Goal: Task Accomplishment & Management: Use online tool/utility

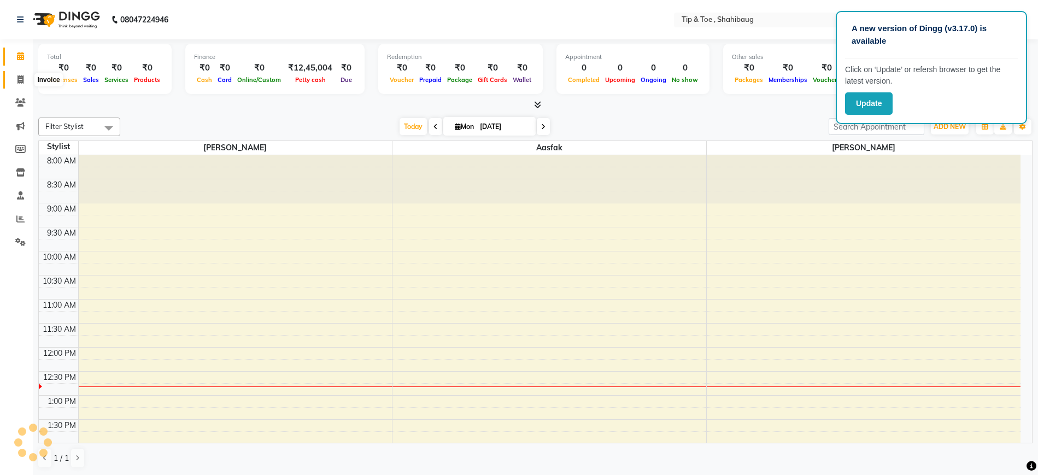
click at [17, 74] on span at bounding box center [20, 80] width 19 height 13
select select "5489"
select select "service"
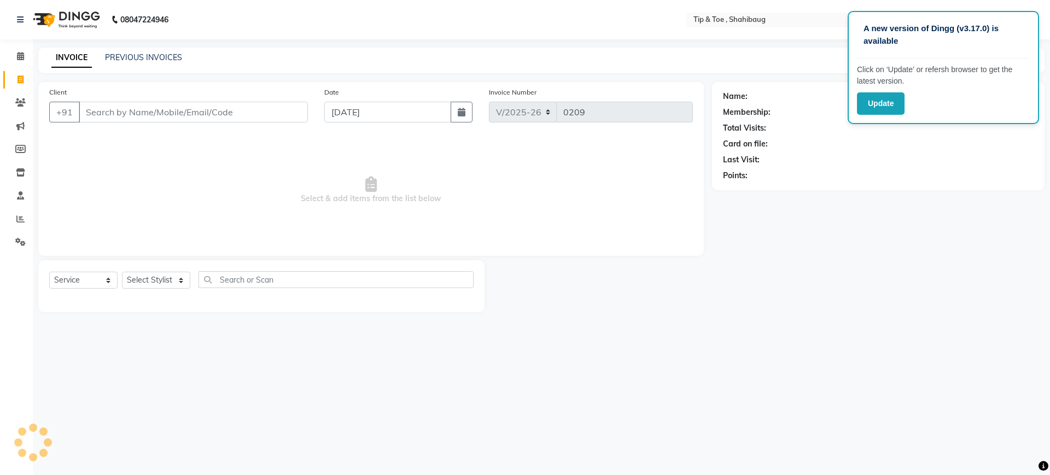
click at [174, 113] on input "Client" at bounding box center [193, 112] width 229 height 21
click at [187, 114] on input "Client" at bounding box center [193, 112] width 229 height 21
type input "9717697539"
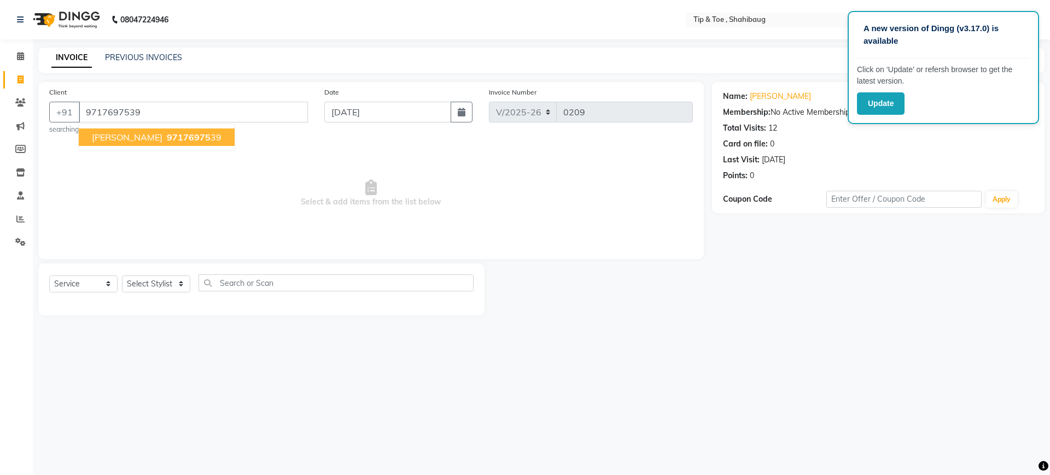
click at [186, 135] on span "97176975" at bounding box center [189, 137] width 44 height 11
drag, startPoint x: 170, startPoint y: 280, endPoint x: 148, endPoint y: 319, distance: 44.8
click at [148, 319] on main "INVOICE PREVIOUS INVOICES Create New Save Client [PHONE_NUMBER] searching... Da…" at bounding box center [541, 190] width 1017 height 284
select select "38120"
click at [122, 276] on select "Select Stylist Aasfak Front Desk [PERSON_NAME] [PERSON_NAME]" at bounding box center [156, 284] width 68 height 17
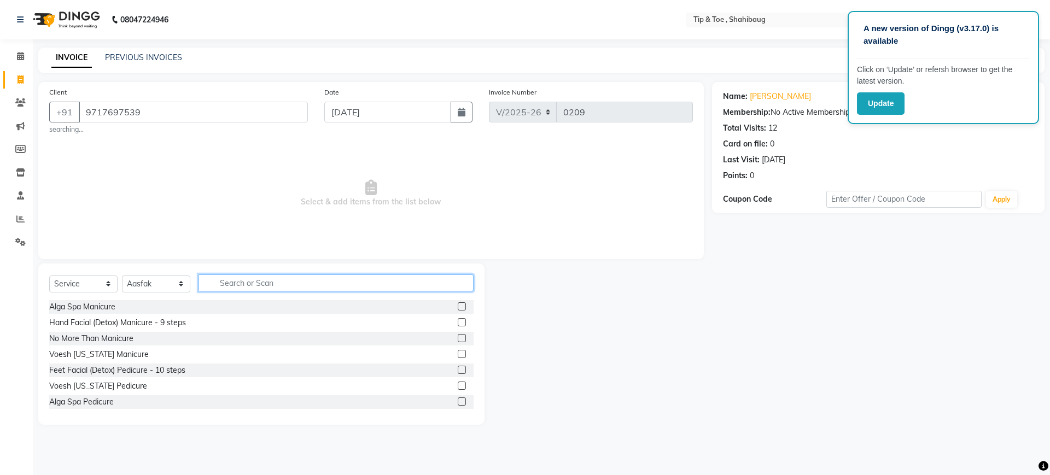
click at [233, 279] on input "text" at bounding box center [335, 282] width 275 height 17
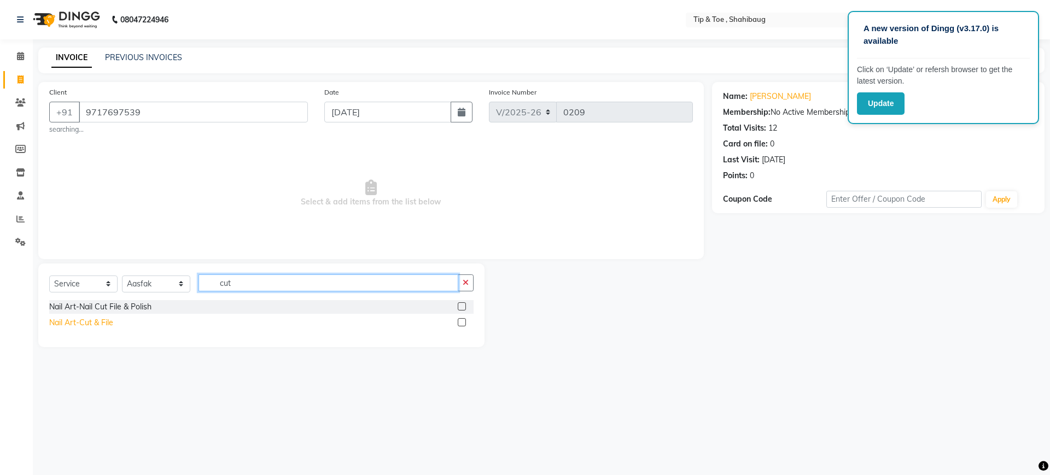
type input "cut"
click at [84, 319] on div "Nail Art-Cut & File" at bounding box center [81, 322] width 64 height 11
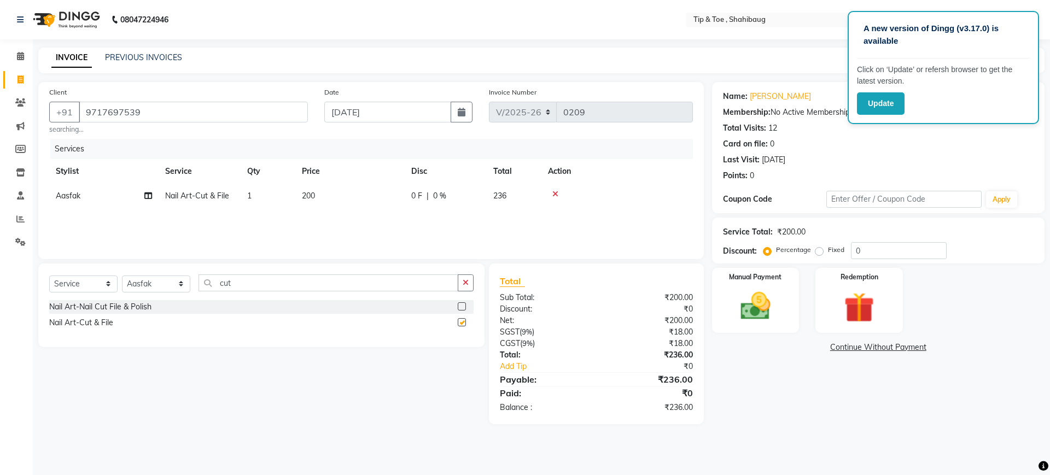
checkbox input "false"
click at [747, 316] on img at bounding box center [755, 306] width 51 height 36
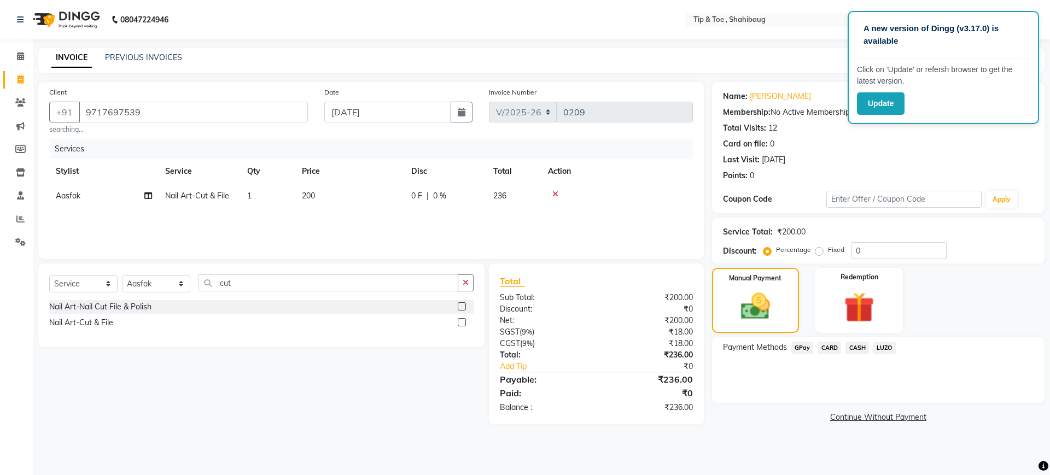
click at [802, 344] on span "GPay" at bounding box center [802, 348] width 22 height 13
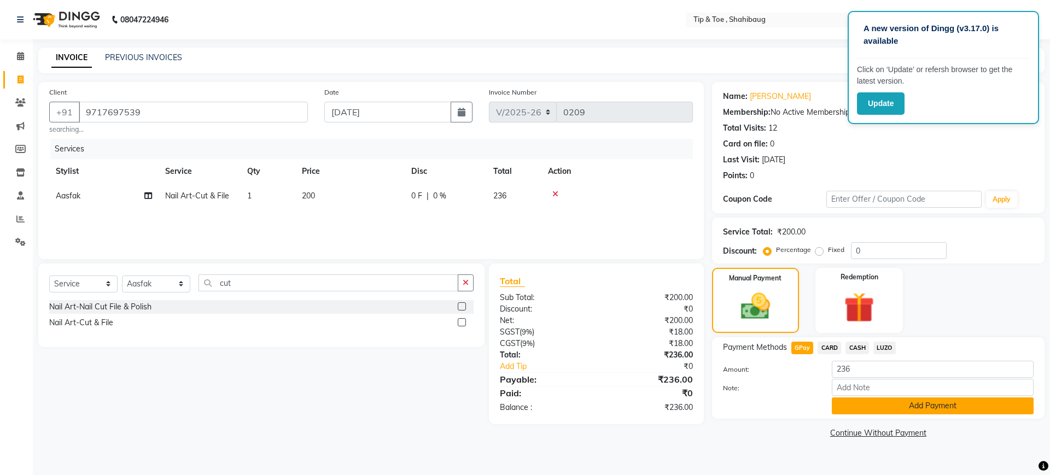
click at [869, 404] on button "Add Payment" at bounding box center [933, 406] width 202 height 17
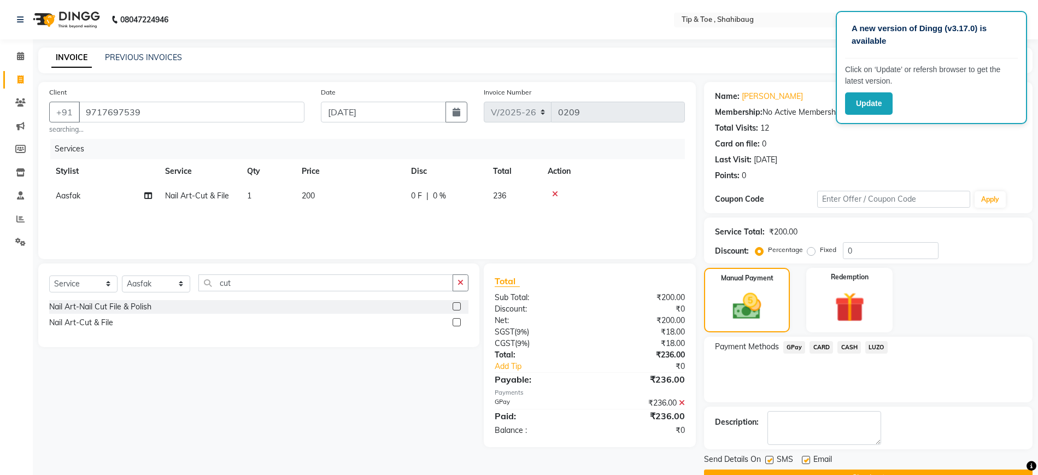
scroll to position [28, 0]
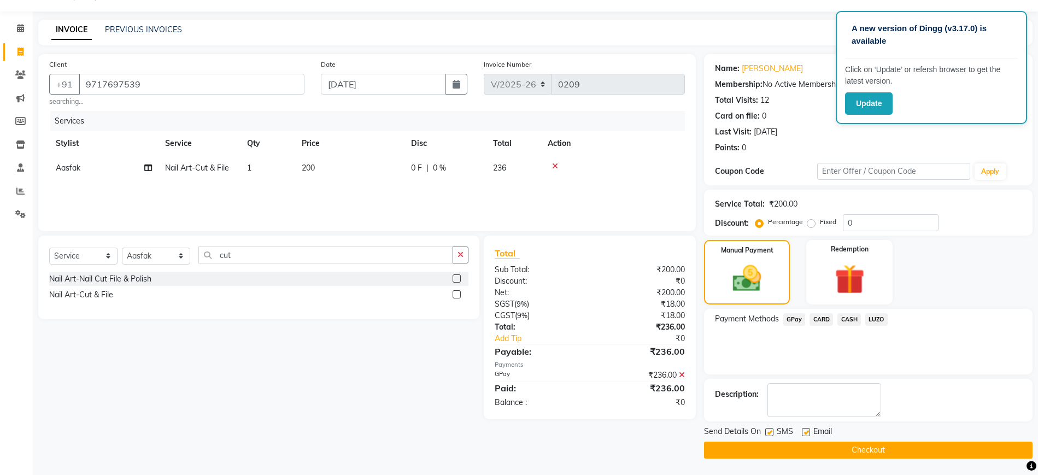
click at [858, 439] on div "Send Details On SMS Email Checkout" at bounding box center [868, 442] width 329 height 33
click at [858, 445] on button "Checkout" at bounding box center [868, 450] width 329 height 17
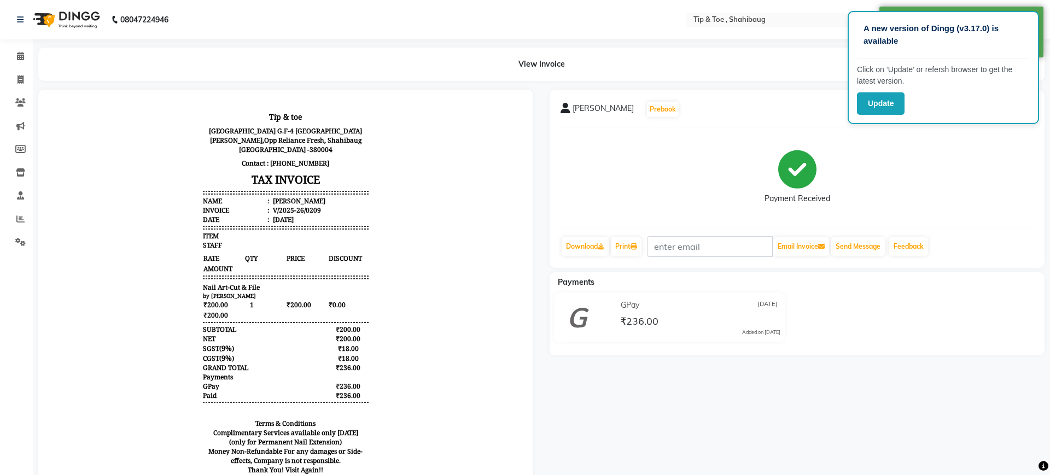
select select "5489"
select select "service"
